Goal: Task Accomplishment & Management: Manage account settings

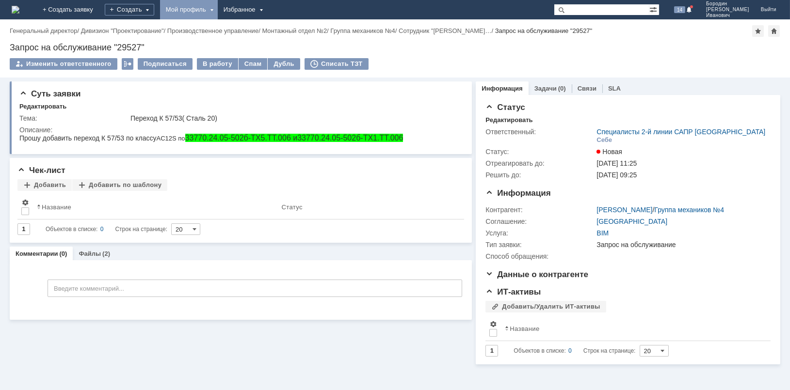
click at [218, 7] on div "Мой профиль" at bounding box center [189, 9] width 58 height 19
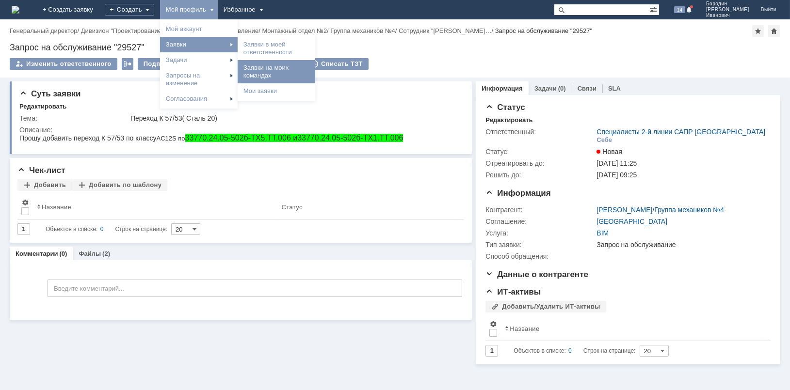
click at [313, 69] on link "Заявки на моих командах" at bounding box center [277, 71] width 74 height 19
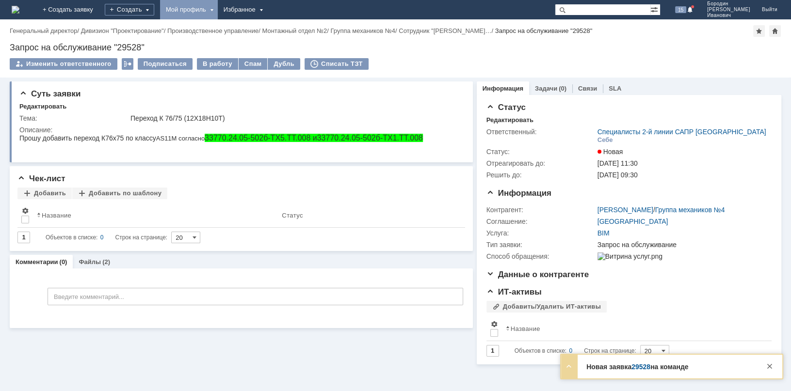
click at [218, 9] on div "Мой профиль" at bounding box center [189, 9] width 58 height 19
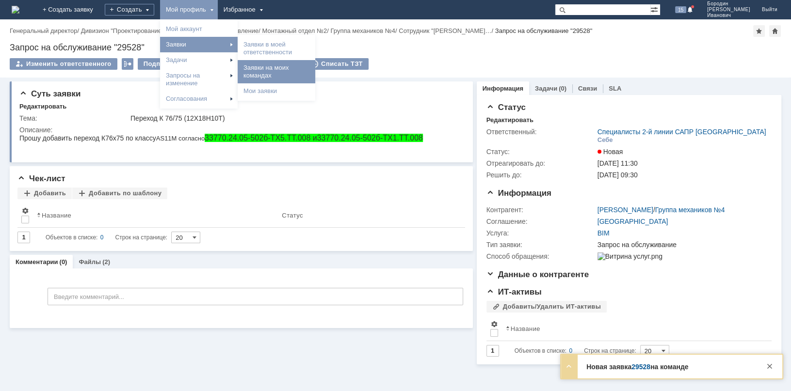
click at [313, 66] on link "Заявки на моих командах" at bounding box center [277, 71] width 74 height 19
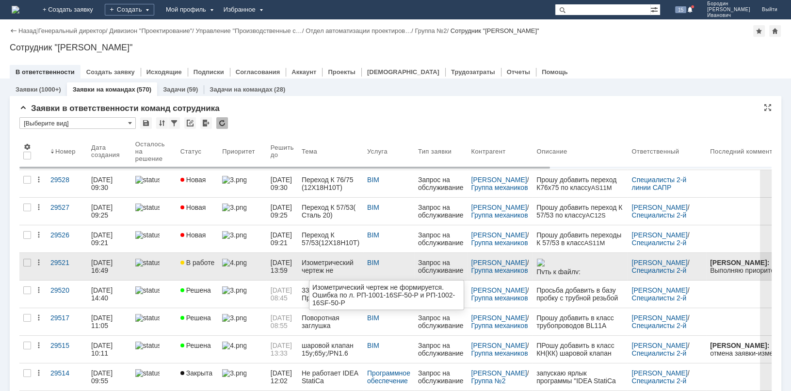
click at [340, 269] on div "Изометрический чертеж не формируется. Ошибка по л. РП-1001-16SF-50-P и РП-1002-…" at bounding box center [331, 267] width 58 height 16
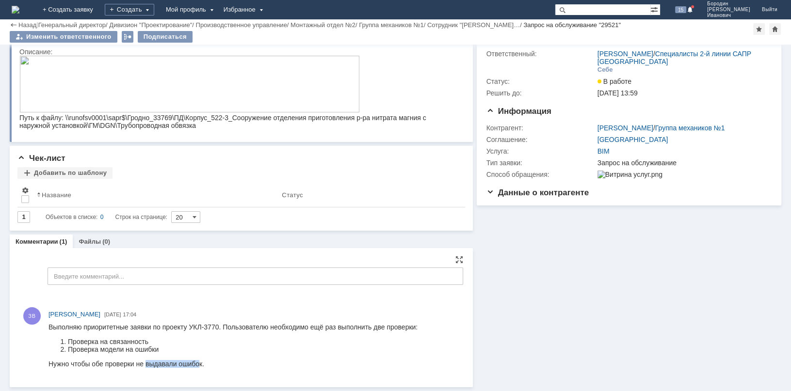
drag, startPoint x: 145, startPoint y: 365, endPoint x: 199, endPoint y: 362, distance: 53.9
click at [199, 362] on div "Нужно чтобы обе проверки не выдавали ошибок." at bounding box center [232, 364] width 369 height 8
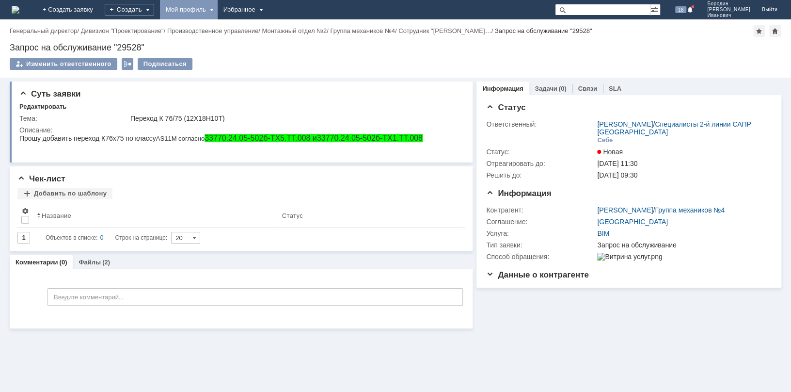
click at [218, 8] on div "Мой профиль" at bounding box center [189, 9] width 58 height 19
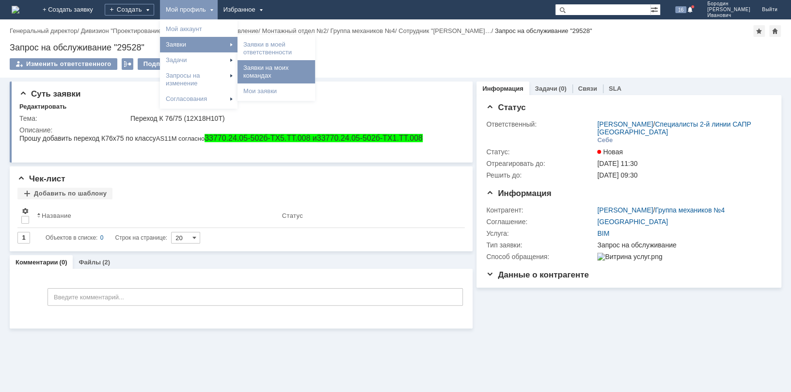
drag, startPoint x: 331, startPoint y: 54, endPoint x: 333, endPoint y: 71, distance: 17.0
click at [315, 71] on div "Заявки в моей ответственности Заявки на моих командах [PERSON_NAME] заявки" at bounding box center [277, 68] width 78 height 62
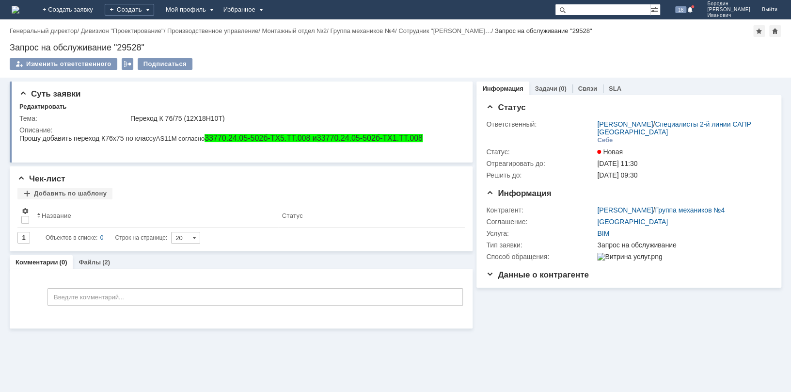
click at [347, 60] on div "Изменить ответственного Подписаться" at bounding box center [396, 68] width 772 height 20
click at [218, 6] on div "Мой профиль" at bounding box center [189, 9] width 58 height 19
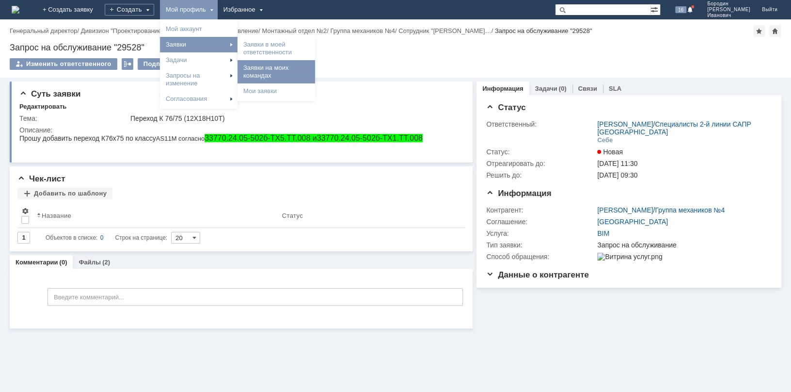
click at [313, 71] on link "Заявки на моих командах" at bounding box center [277, 71] width 74 height 19
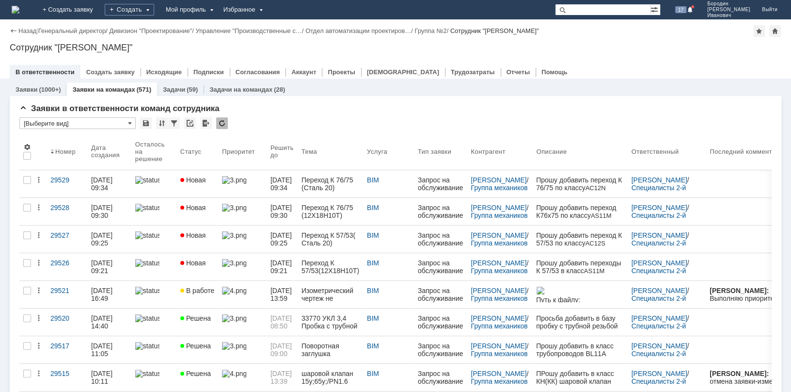
drag, startPoint x: 771, startPoint y: 367, endPoint x: 777, endPoint y: 314, distance: 53.7
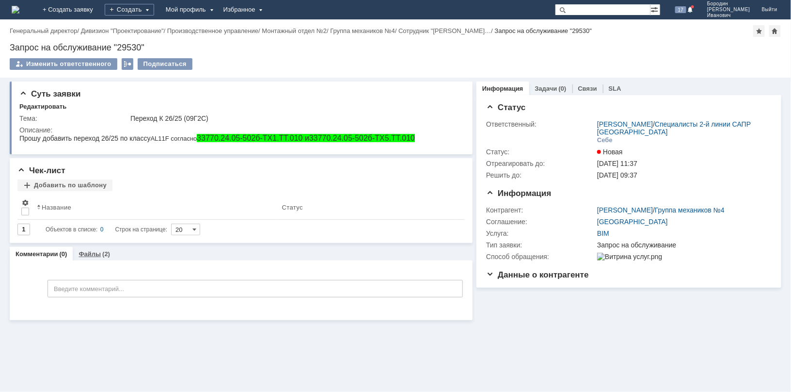
click at [96, 253] on link "Файлы" at bounding box center [90, 253] width 22 height 7
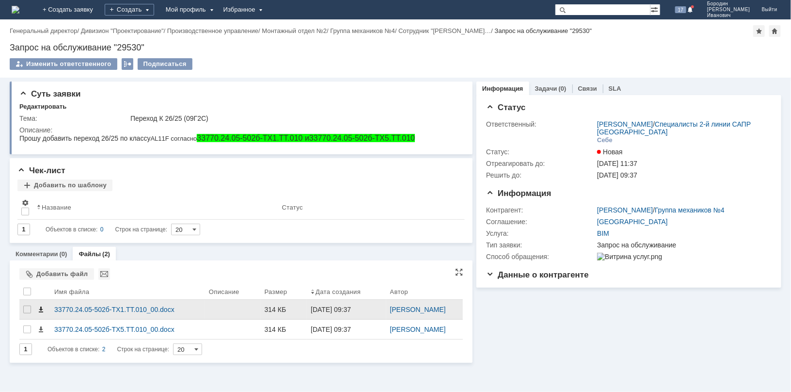
click at [42, 310] on span at bounding box center [41, 309] width 8 height 8
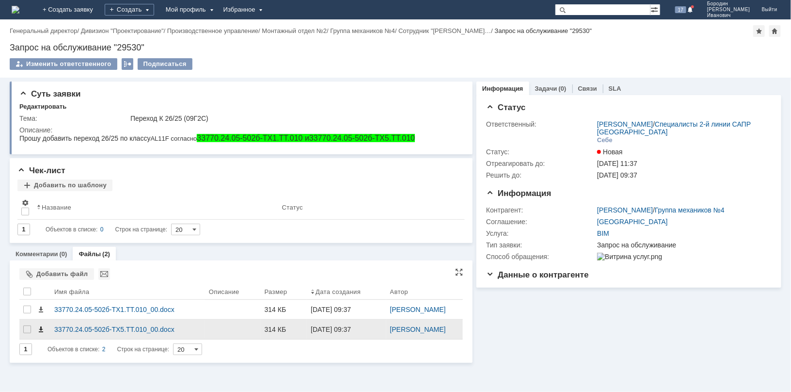
click at [41, 329] on span at bounding box center [41, 329] width 8 height 8
